Goal: Task Accomplishment & Management: Manage account settings

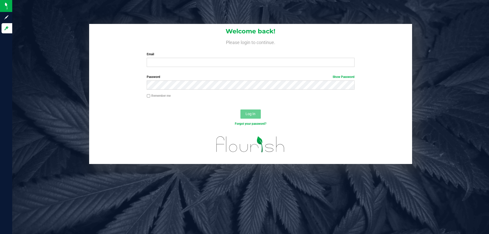
click at [174, 56] on label "Email" at bounding box center [251, 54] width 208 height 5
click at [174, 58] on input "Email" at bounding box center [251, 62] width 208 height 9
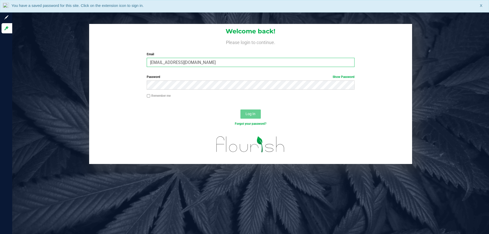
type input "[EMAIL_ADDRESS][DOMAIN_NAME]"
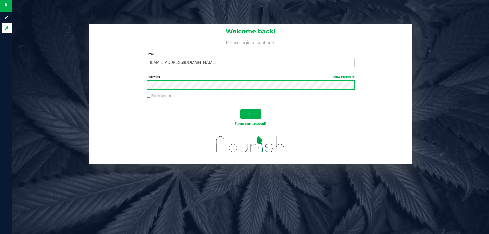
click at [241, 110] on button "Log In" at bounding box center [251, 114] width 20 height 9
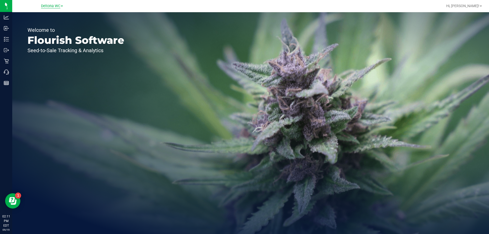
click at [48, 5] on span "Deltona WC" at bounding box center [50, 6] width 19 height 5
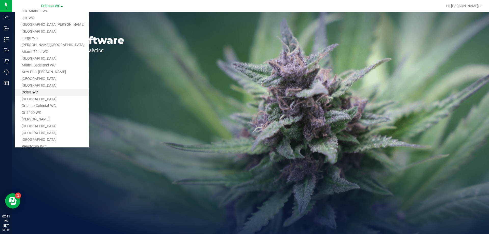
scroll to position [102, 0]
click at [43, 132] on link "[GEOGRAPHIC_DATA]" at bounding box center [52, 132] width 74 height 7
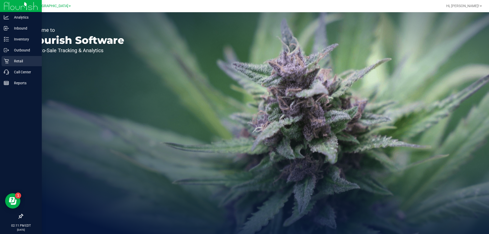
click at [11, 57] on div "Retail" at bounding box center [22, 61] width 40 height 10
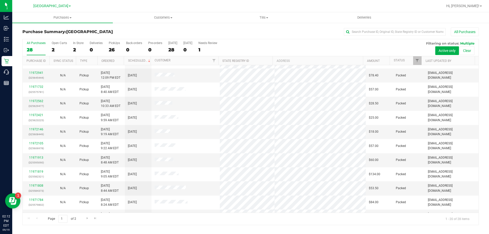
scroll to position [135, 0]
click at [86, 218] on span "Go to the next page" at bounding box center [87, 218] width 4 height 4
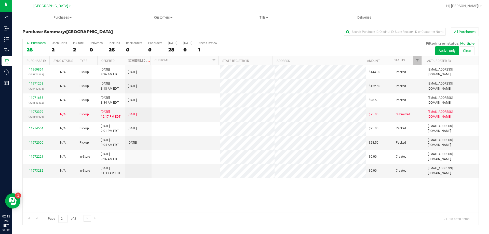
scroll to position [0, 0]
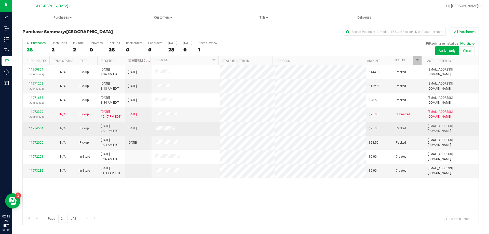
click at [36, 128] on link "11974554" at bounding box center [36, 129] width 14 height 4
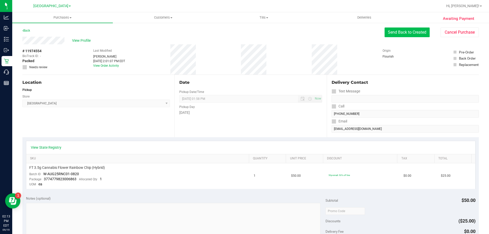
click at [391, 34] on button "Send Back to Created" at bounding box center [407, 33] width 45 height 10
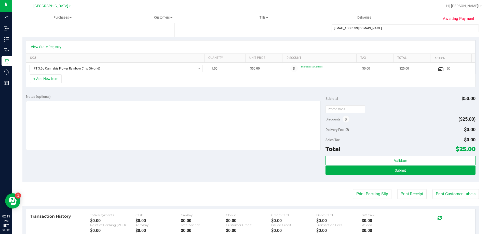
scroll to position [127, 0]
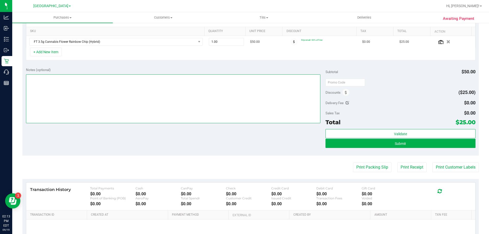
click at [42, 82] on textarea at bounding box center [173, 98] width 295 height 49
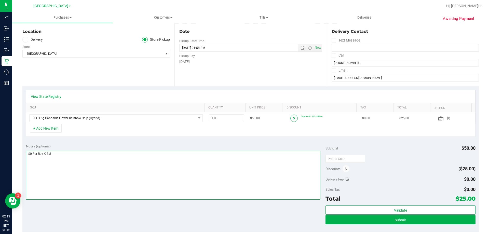
type textarea "$0 Per Ray K SM"
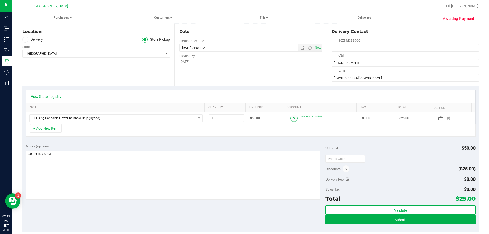
click at [290, 119] on span at bounding box center [293, 118] width 7 height 7
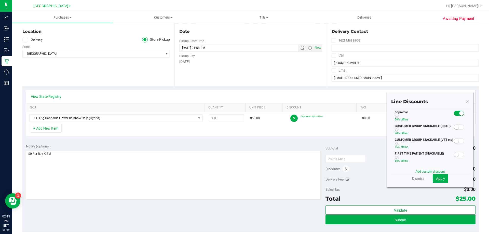
click at [459, 113] on small at bounding box center [461, 113] width 5 height 5
click at [429, 172] on link "Add custom discount" at bounding box center [431, 172] width 30 height 4
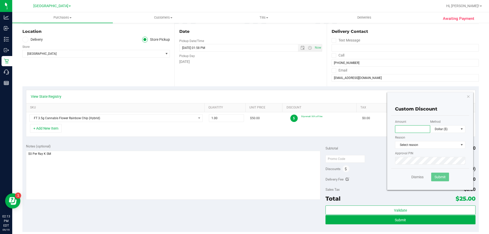
click at [415, 128] on input "text" at bounding box center [412, 129] width 35 height 8
type input "100.00"
click at [454, 130] on span "Dollar ($)" at bounding box center [445, 129] width 28 height 7
click at [449, 147] on li "Percentage (%)" at bounding box center [444, 147] width 35 height 9
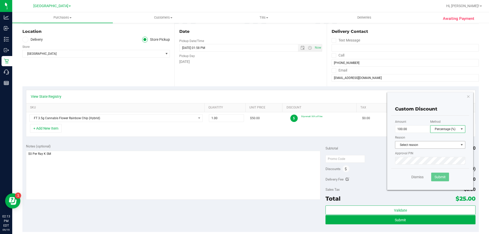
click at [438, 146] on span "Select reason" at bounding box center [426, 144] width 63 height 7
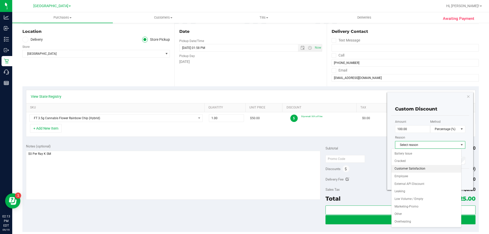
click at [416, 171] on li "Customer Satisfaction" at bounding box center [427, 169] width 70 height 8
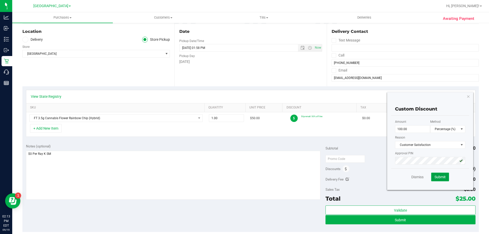
click at [435, 179] on span "Submit" at bounding box center [440, 177] width 11 height 4
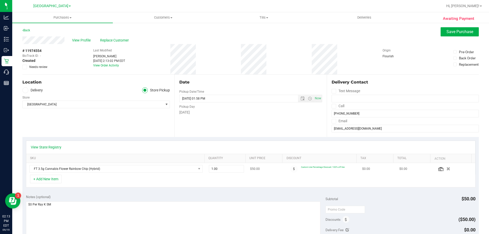
scroll to position [0, 0]
click at [455, 32] on span "Save Purchase" at bounding box center [460, 32] width 27 height 5
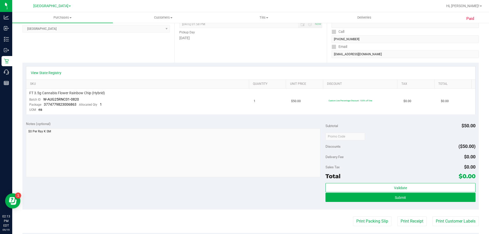
scroll to position [127, 0]
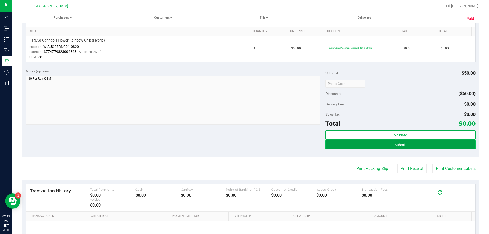
click at [406, 144] on button "Submit" at bounding box center [401, 144] width 150 height 9
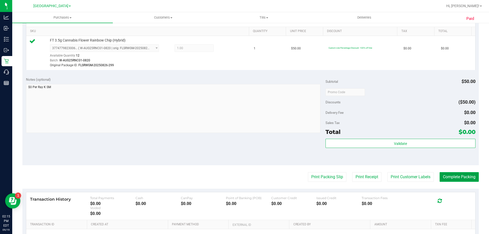
click at [454, 176] on button "Complete Packing" at bounding box center [459, 177] width 39 height 10
